Goal: Task Accomplishment & Management: Use online tool/utility

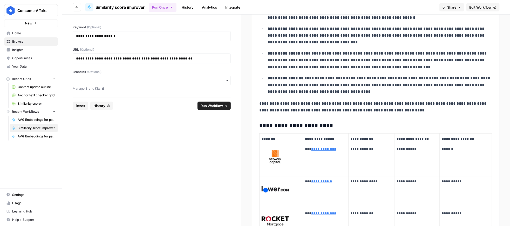
scroll to position [1385, 0]
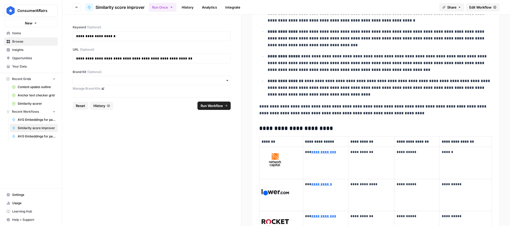
click at [361, 80] on p "**********" at bounding box center [380, 88] width 225 height 20
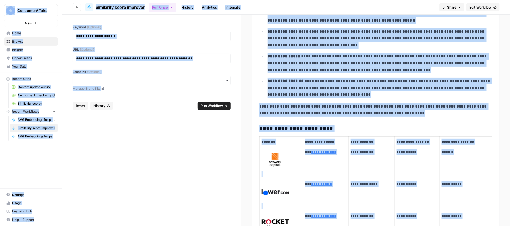
click at [361, 80] on p "**********" at bounding box center [380, 88] width 225 height 20
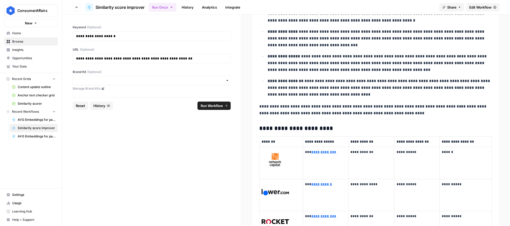
click at [361, 7] on span "Share" at bounding box center [451, 7] width 9 height 5
click at [361, 33] on p "**********" at bounding box center [380, 38] width 225 height 20
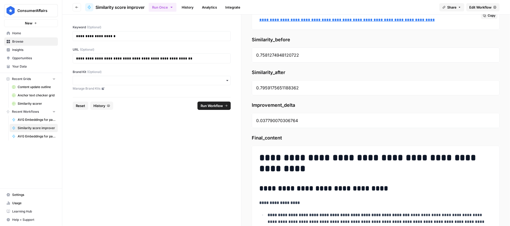
scroll to position [2, 0]
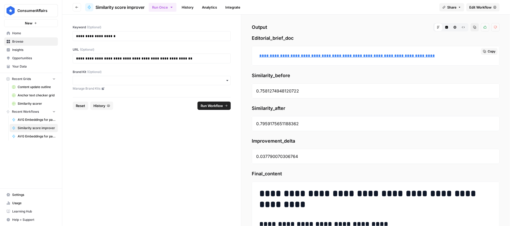
click at [361, 51] on span "Copy" at bounding box center [492, 51] width 8 height 5
click at [361, 57] on link "**********" at bounding box center [346, 56] width 175 height 4
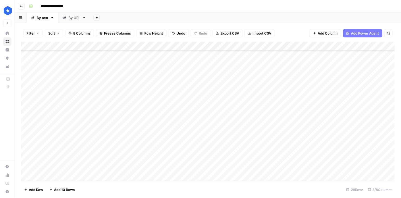
scroll to position [125, 0]
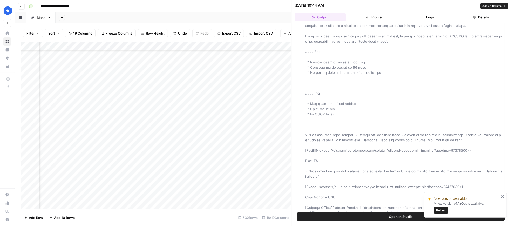
scroll to position [2188, 0]
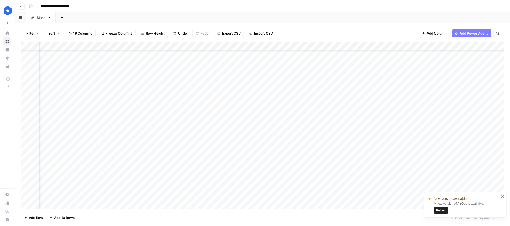
scroll to position [4545, 0]
click at [64, 204] on div "Add Column" at bounding box center [262, 125] width 483 height 167
click at [253, 194] on div "Add Column" at bounding box center [262, 125] width 483 height 167
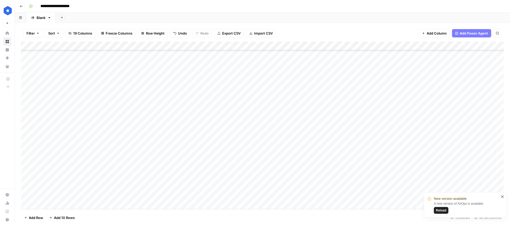
click at [96, 194] on div "Add Column" at bounding box center [262, 125] width 483 height 167
type input "**********"
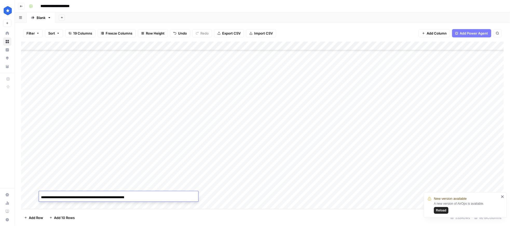
scroll to position [0, 76]
click at [209, 194] on div "Add Column" at bounding box center [262, 125] width 483 height 167
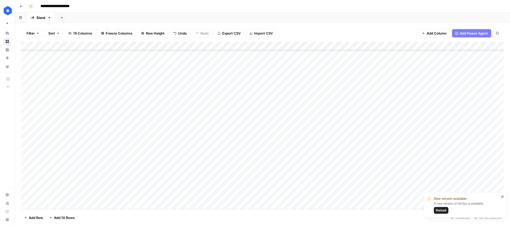
click at [209, 194] on div "Add Column" at bounding box center [262, 125] width 483 height 167
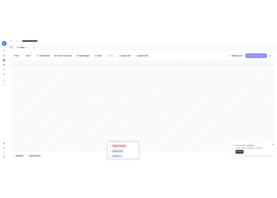
scroll to position [17, 0]
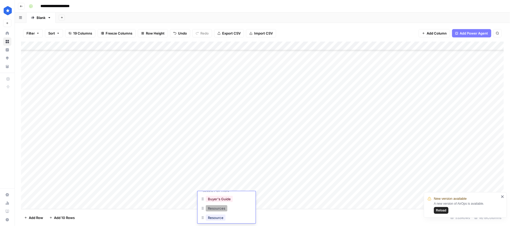
click at [221, 207] on button "Resources" at bounding box center [217, 208] width 22 height 6
click at [264, 194] on div "Add Column" at bounding box center [262, 125] width 483 height 167
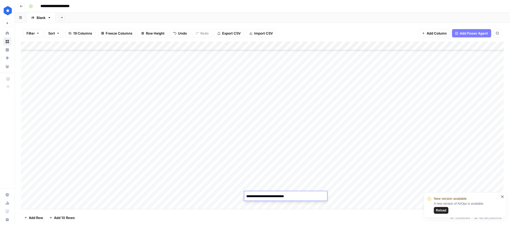
type textarea "**********"
click at [504, 196] on icon "close" at bounding box center [503, 196] width 4 height 4
click at [347, 195] on div "Add Column" at bounding box center [262, 125] width 483 height 167
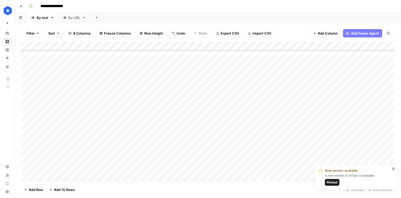
scroll to position [125, 0]
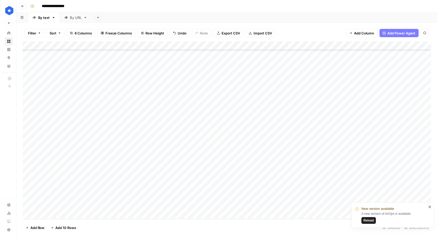
scroll to position [85, 0]
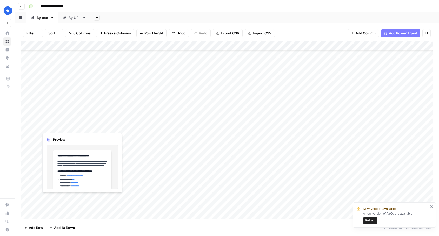
click at [75, 198] on div "Add Column" at bounding box center [226, 131] width 411 height 178
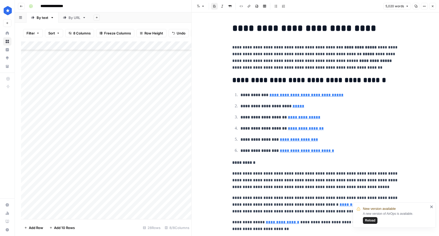
click at [88, 198] on div "Add Column" at bounding box center [106, 131] width 170 height 178
click at [140, 198] on div "Add Column" at bounding box center [106, 131] width 170 height 178
click at [69, 198] on div "Add Column" at bounding box center [106, 131] width 170 height 178
click at [72, 198] on div "Add Column" at bounding box center [106, 131] width 170 height 178
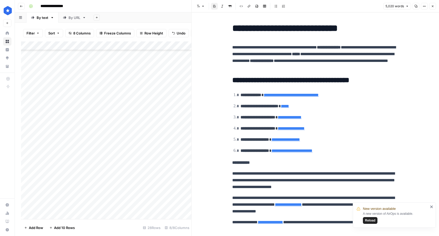
click at [88, 198] on div "Add Column" at bounding box center [106, 131] width 170 height 178
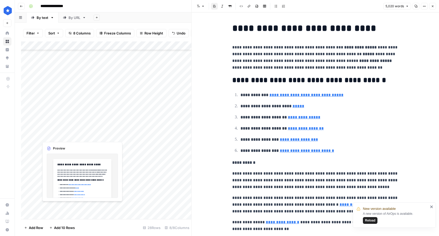
click at [88, 198] on div "Add Column" at bounding box center [106, 131] width 170 height 178
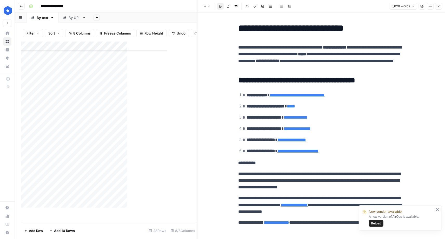
scroll to position [84, 0]
click at [401, 7] on icon "button" at bounding box center [438, 6] width 3 height 3
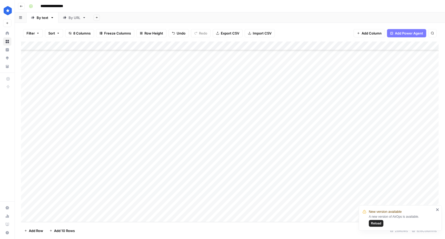
click at [53, 198] on div "Add Column" at bounding box center [229, 132] width 417 height 181
click at [65, 198] on div "Add Column" at bounding box center [229, 132] width 417 height 181
click at [65, 198] on div at bounding box center [77, 209] width 76 height 10
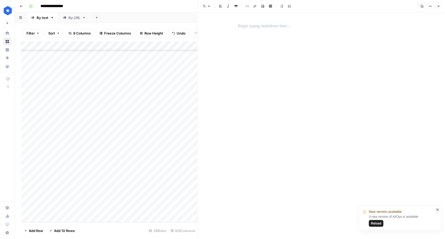
click at [264, 22] on div at bounding box center [321, 26] width 172 height 11
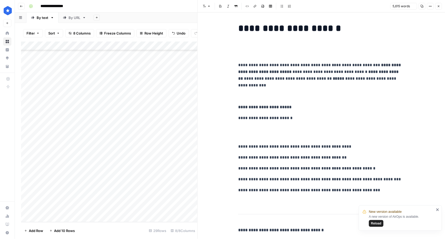
scroll to position [9268, 0]
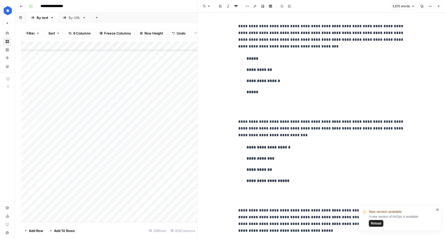
click at [136, 198] on div "Add Column" at bounding box center [109, 132] width 176 height 181
type textarea "**********"
click at [401, 198] on icon "close" at bounding box center [437, 209] width 3 height 3
click at [194, 198] on div "Add Column" at bounding box center [109, 132] width 176 height 181
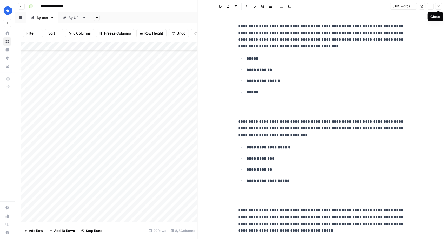
click at [401, 4] on button "Close" at bounding box center [438, 6] width 7 height 7
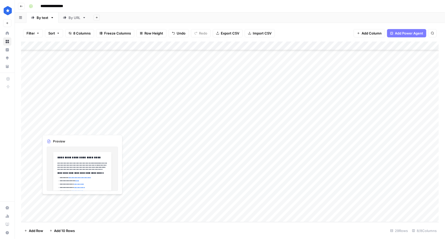
click at [84, 198] on div "Add Column" at bounding box center [229, 132] width 417 height 181
click at [94, 198] on div "Add Column" at bounding box center [229, 132] width 417 height 181
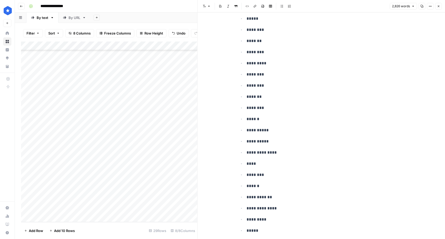
scroll to position [2469, 0]
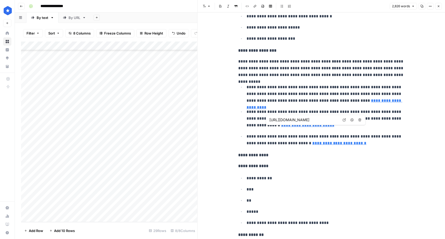
click at [75, 193] on div "Add Column" at bounding box center [109, 132] width 176 height 181
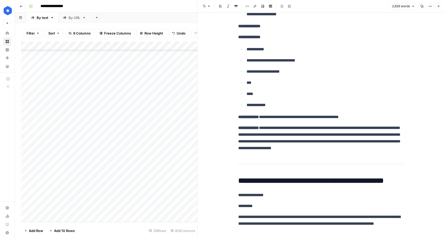
scroll to position [4312, 0]
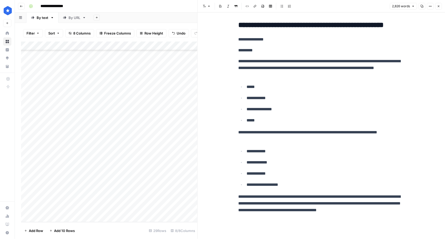
click at [401, 7] on icon "button" at bounding box center [438, 6] width 3 height 3
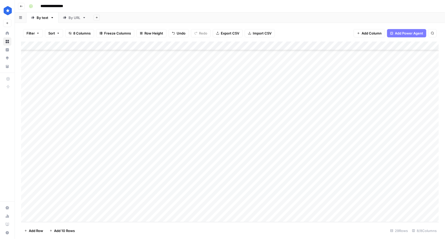
scroll to position [92, 0]
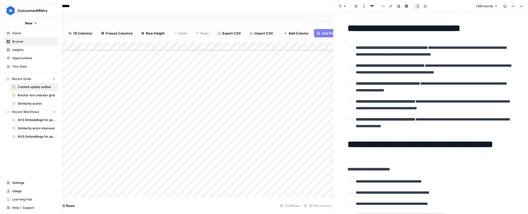
click at [8, 31] on icon at bounding box center [8, 33] width 4 height 4
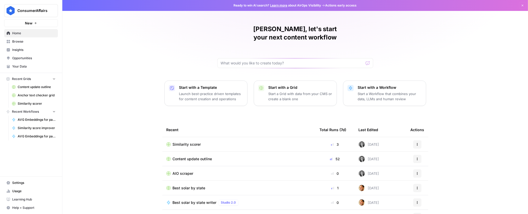
scroll to position [6, 0]
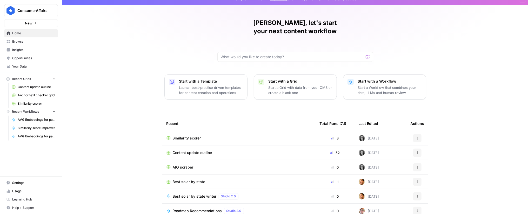
click at [203, 194] on span "Best solar by state writer" at bounding box center [195, 196] width 44 height 5
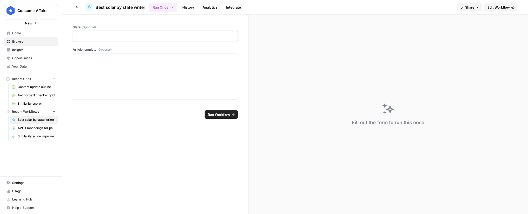
click at [146, 38] on p at bounding box center [155, 35] width 158 height 5
click at [191, 3] on link "History" at bounding box center [188, 7] width 18 height 8
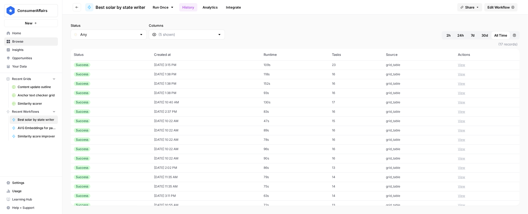
click at [123, 8] on span "Best solar by state writer" at bounding box center [121, 7] width 50 height 6
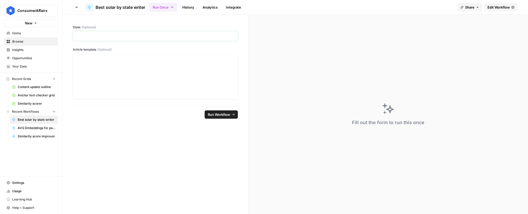
click at [91, 36] on p at bounding box center [155, 35] width 158 height 5
click at [107, 61] on p at bounding box center [155, 58] width 158 height 5
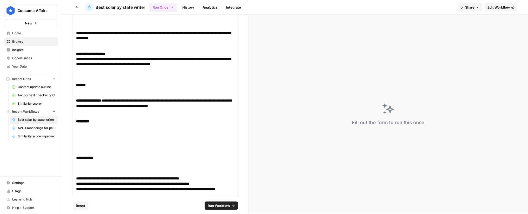
scroll to position [1939, 0]
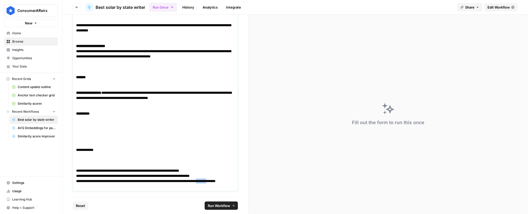
drag, startPoint x: 108, startPoint y: 185, endPoint x: 95, endPoint y: 185, distance: 13.5
click at [95, 185] on p "**********" at bounding box center [155, 183] width 158 height 10
copy p "*******"
drag, startPoint x: 104, startPoint y: 186, endPoint x: 94, endPoint y: 186, distance: 10.1
click at [94, 186] on p "**********" at bounding box center [155, 183] width 158 height 10
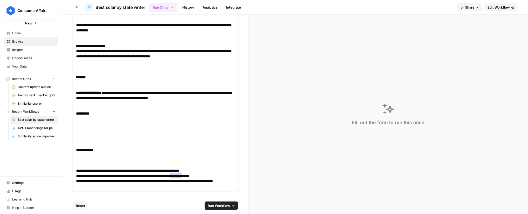
drag, startPoint x: 222, startPoint y: 174, endPoint x: 207, endPoint y: 175, distance: 15.1
click at [207, 175] on p "**********" at bounding box center [155, 175] width 158 height 5
drag, startPoint x: 208, startPoint y: 169, endPoint x: 195, endPoint y: 169, distance: 13.0
click at [195, 169] on p "**********" at bounding box center [155, 170] width 158 height 5
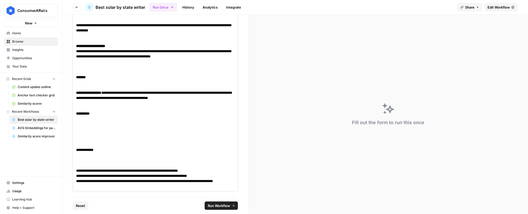
click at [203, 171] on p "**********" at bounding box center [155, 170] width 158 height 5
click at [213, 174] on p "**********" at bounding box center [155, 175] width 158 height 5
click at [221, 200] on span "Run Workflow" at bounding box center [219, 205] width 22 height 5
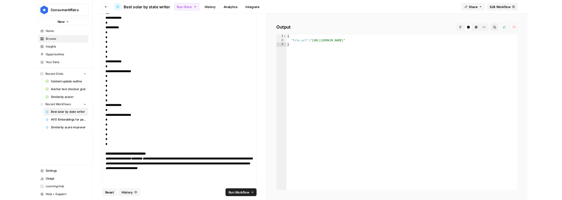
scroll to position [0, 0]
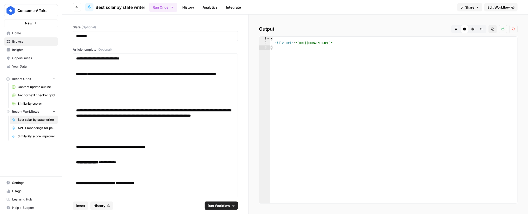
click at [363, 28] on icon "button" at bounding box center [456, 29] width 3 height 3
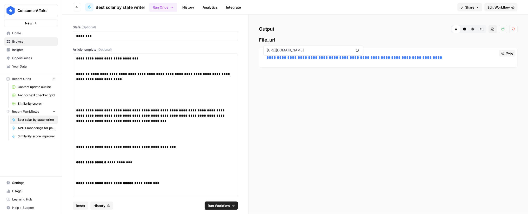
click at [363, 58] on link "**********" at bounding box center [353, 58] width 175 height 4
